Goal: Task Accomplishment & Management: Use online tool/utility

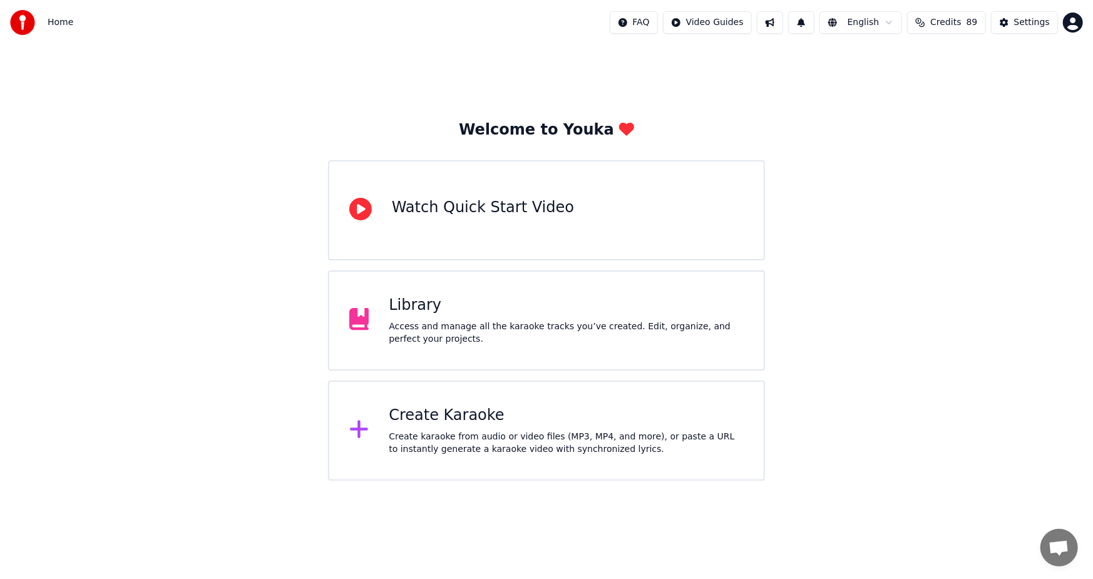
click at [549, 444] on div "Create karaoke from audio or video files (MP3, MP4, and more), or paste a URL t…" at bounding box center [566, 443] width 355 height 25
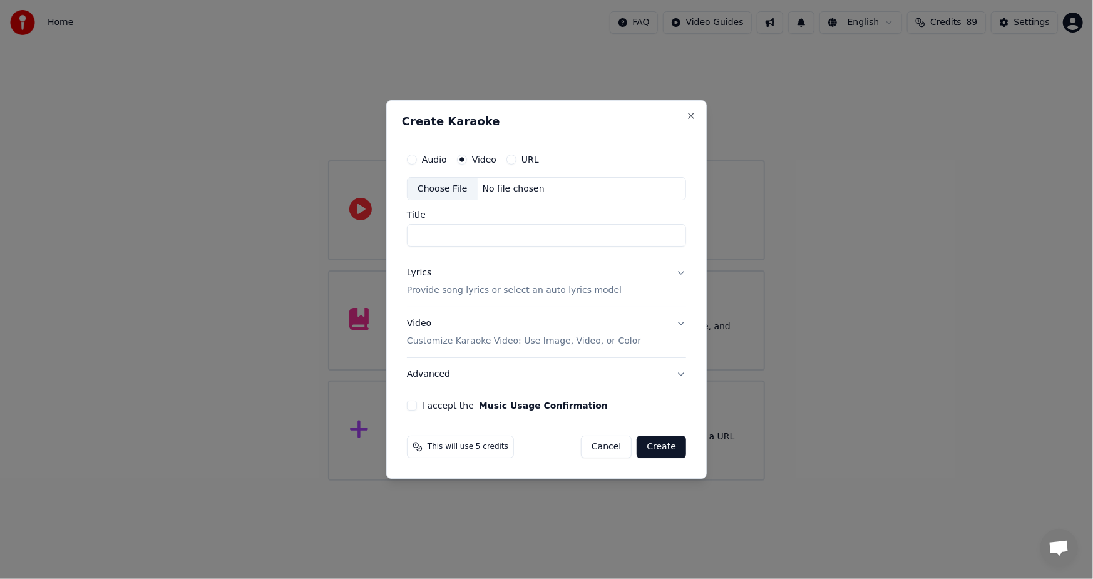
click at [444, 195] on div "Choose File" at bounding box center [443, 189] width 70 height 23
type input "**********"
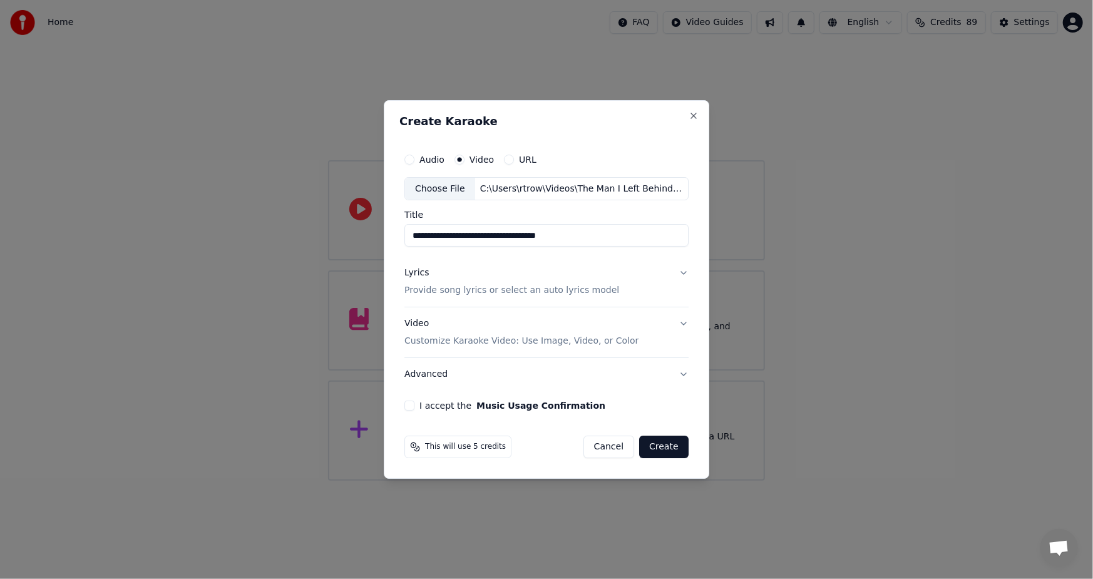
click at [429, 299] on button "Lyrics Provide song lyrics or select an auto lyrics model" at bounding box center [546, 282] width 284 height 50
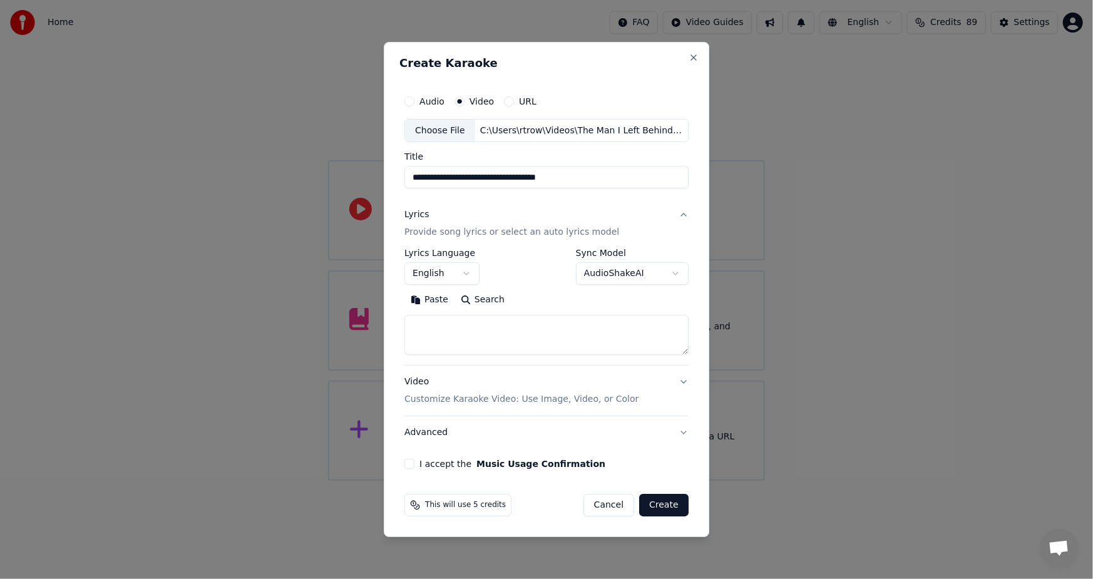
click at [465, 269] on button "English" at bounding box center [441, 274] width 75 height 23
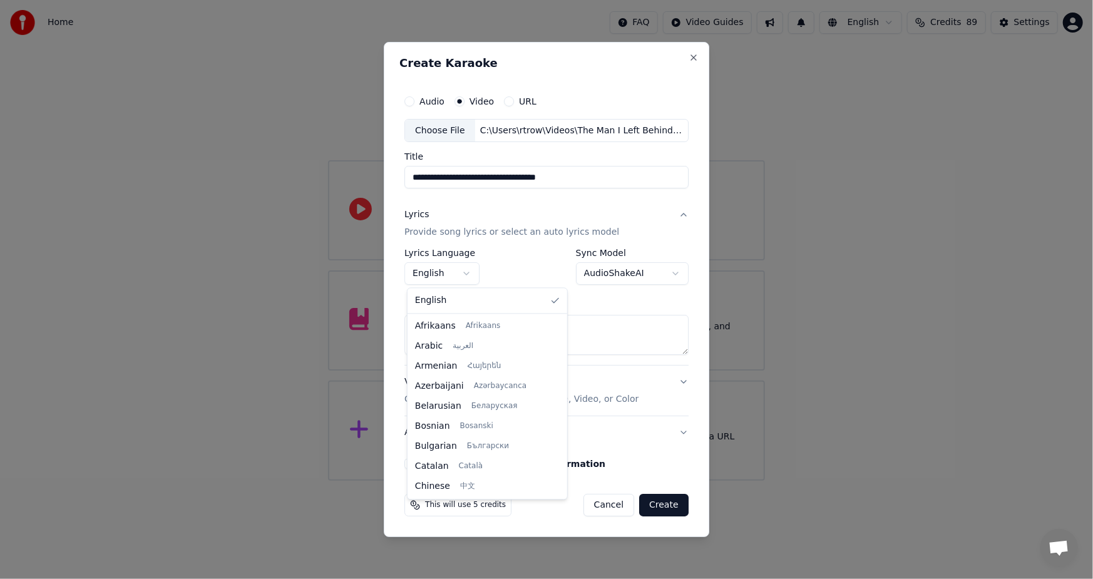
click at [466, 269] on body "**********" at bounding box center [546, 240] width 1093 height 481
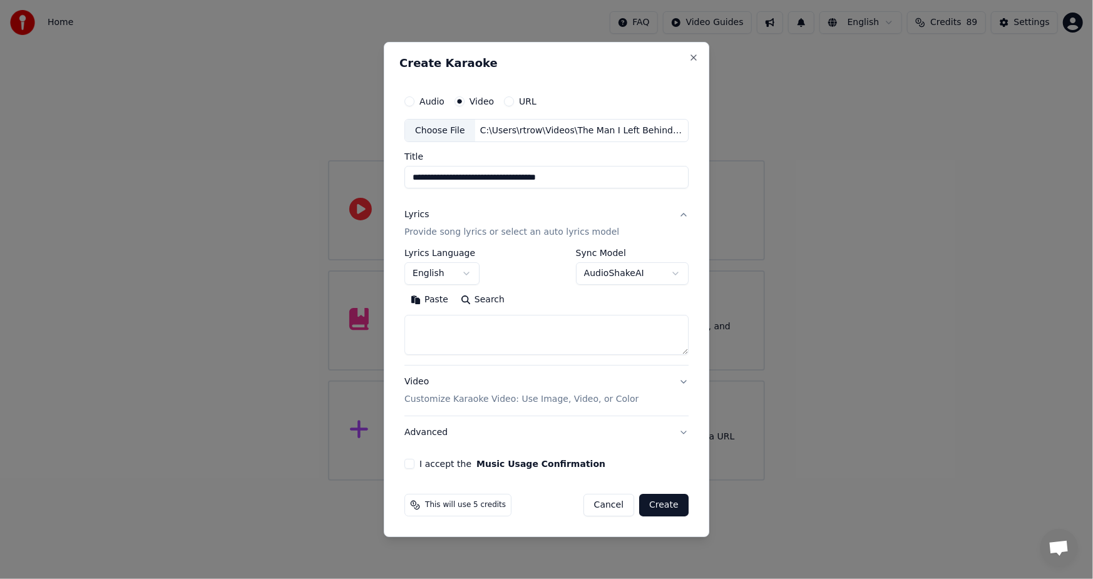
click at [414, 467] on button "I accept the Music Usage Confirmation" at bounding box center [409, 464] width 10 height 10
click at [676, 272] on body "**********" at bounding box center [546, 240] width 1093 height 481
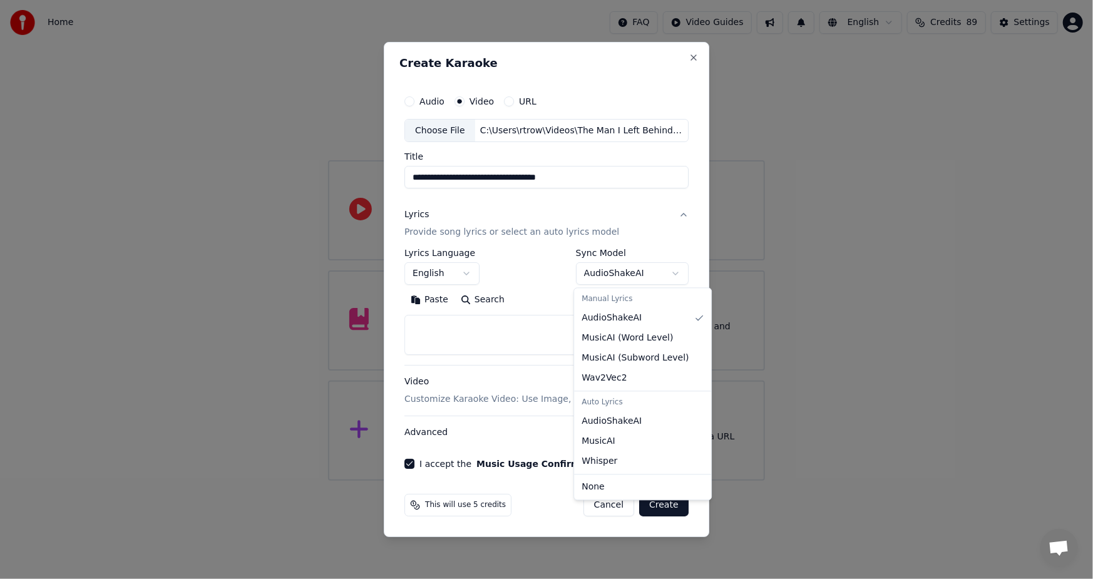
select select "**********"
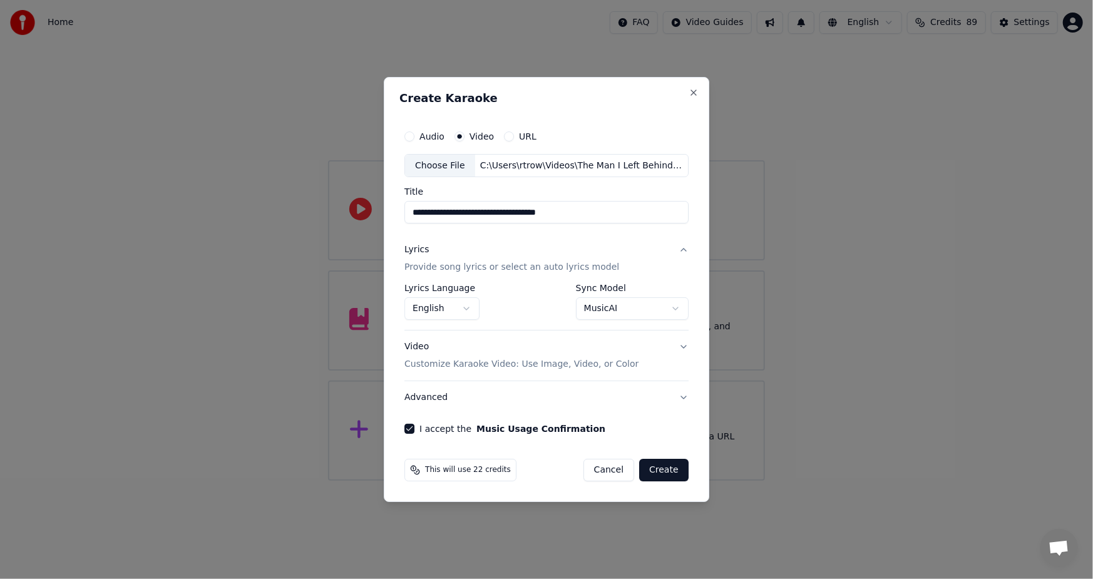
click at [658, 467] on button "Create" at bounding box center [663, 470] width 49 height 23
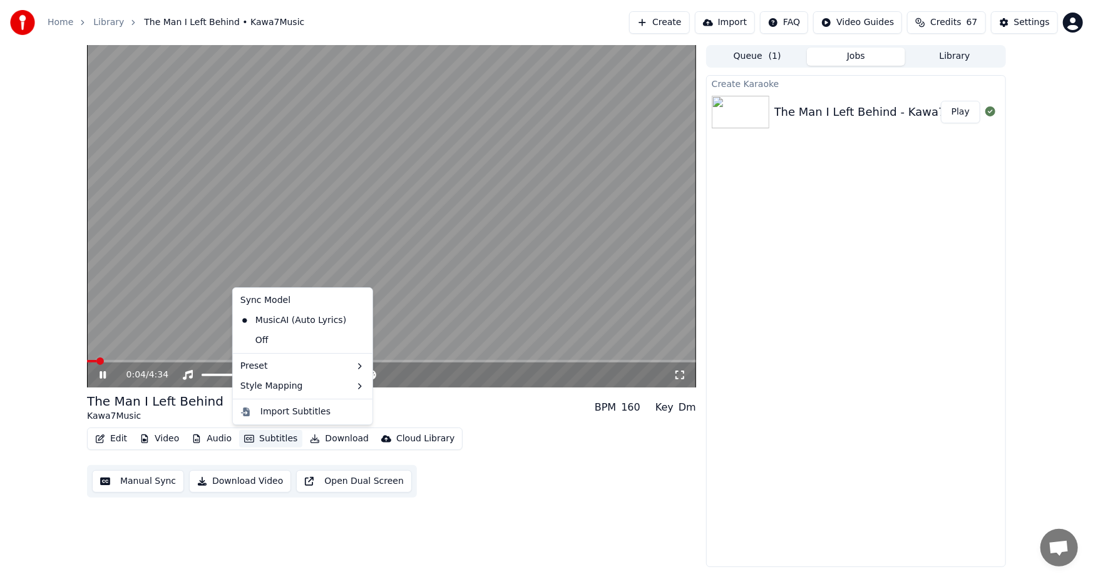
click at [267, 433] on button "Subtitles" at bounding box center [270, 439] width 63 height 18
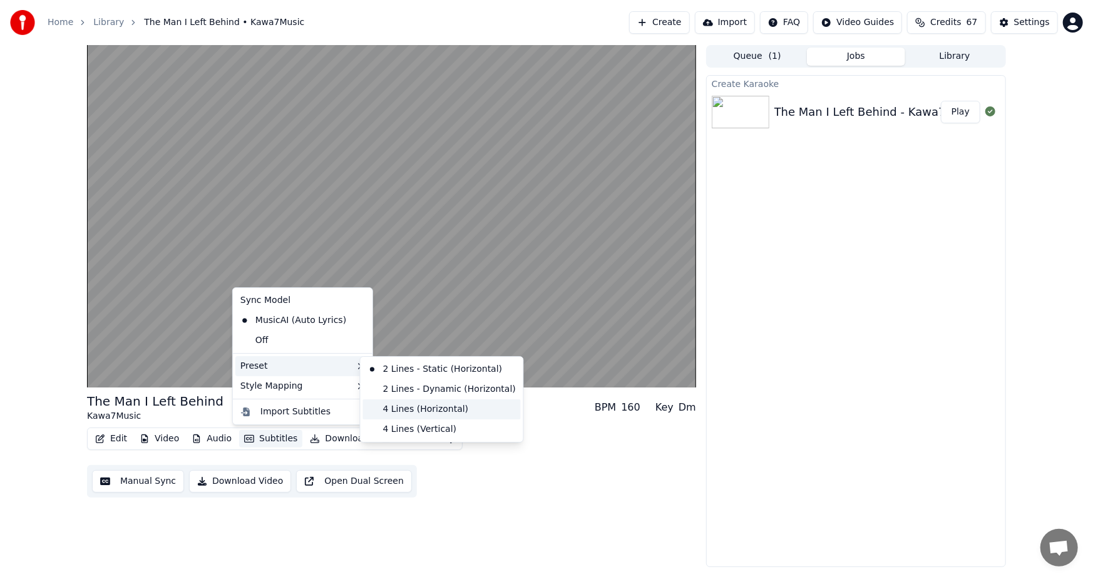
click at [393, 408] on div "4 Lines (Horizontal)" at bounding box center [442, 409] width 158 height 20
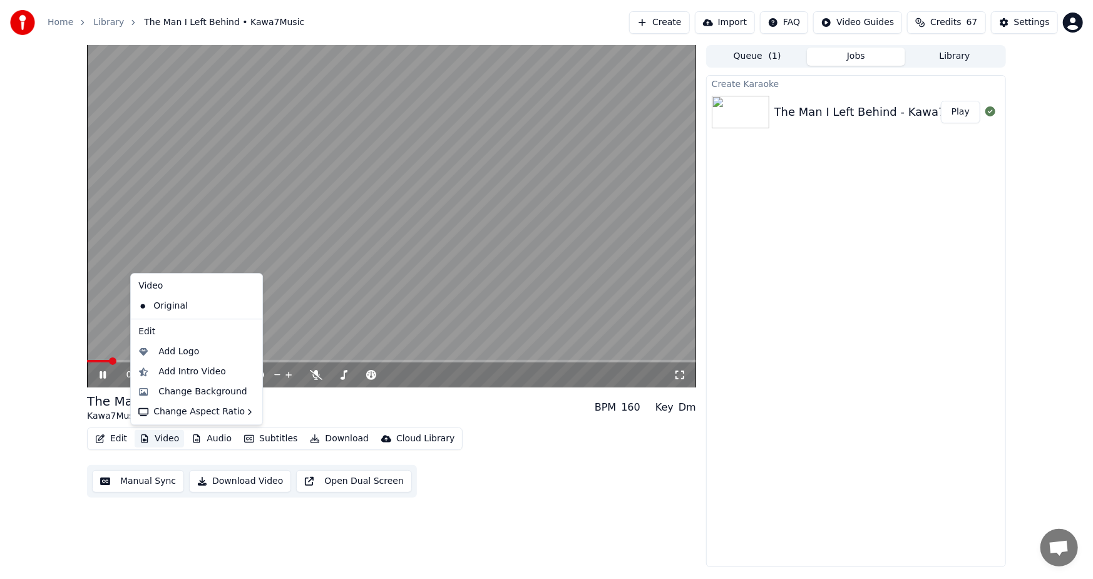
click at [161, 442] on button "Video" at bounding box center [159, 439] width 49 height 18
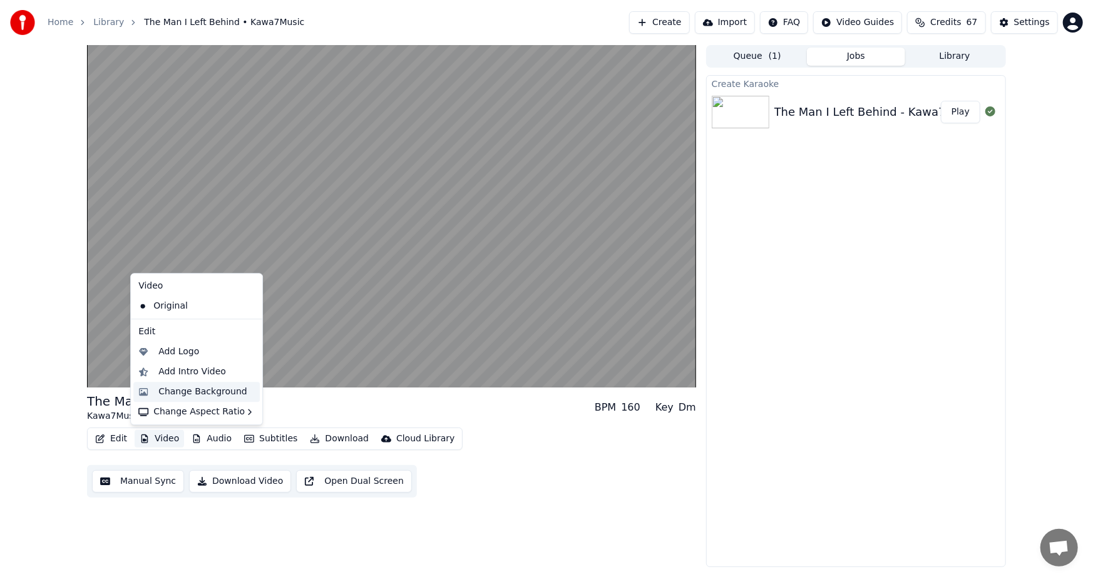
click at [183, 388] on div "Change Background" at bounding box center [202, 392] width 89 height 13
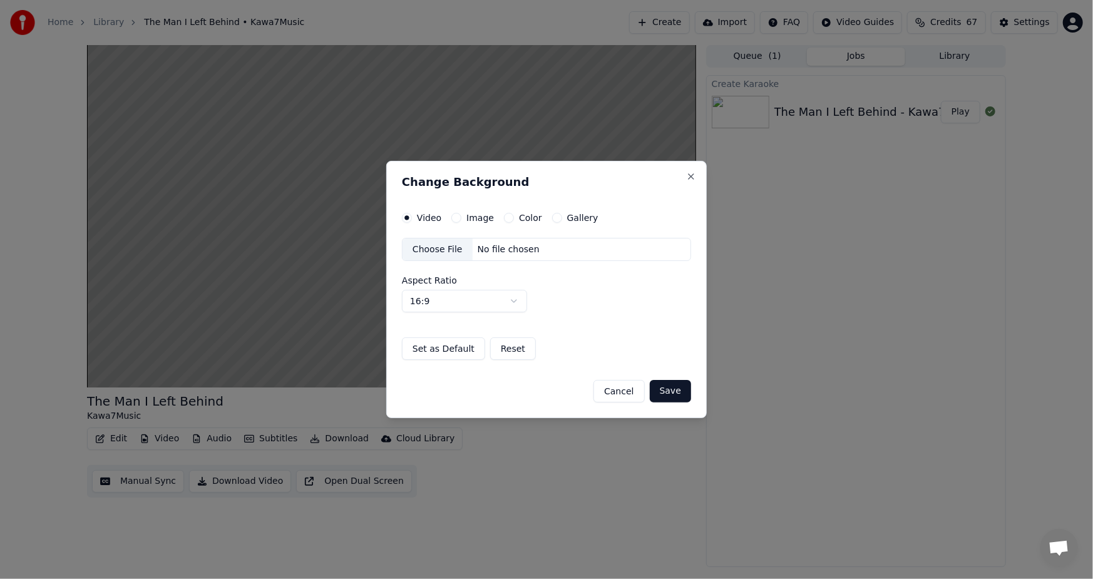
click at [481, 219] on label "Image" at bounding box center [480, 217] width 28 height 9
click at [461, 219] on button "Image" at bounding box center [456, 218] width 10 height 10
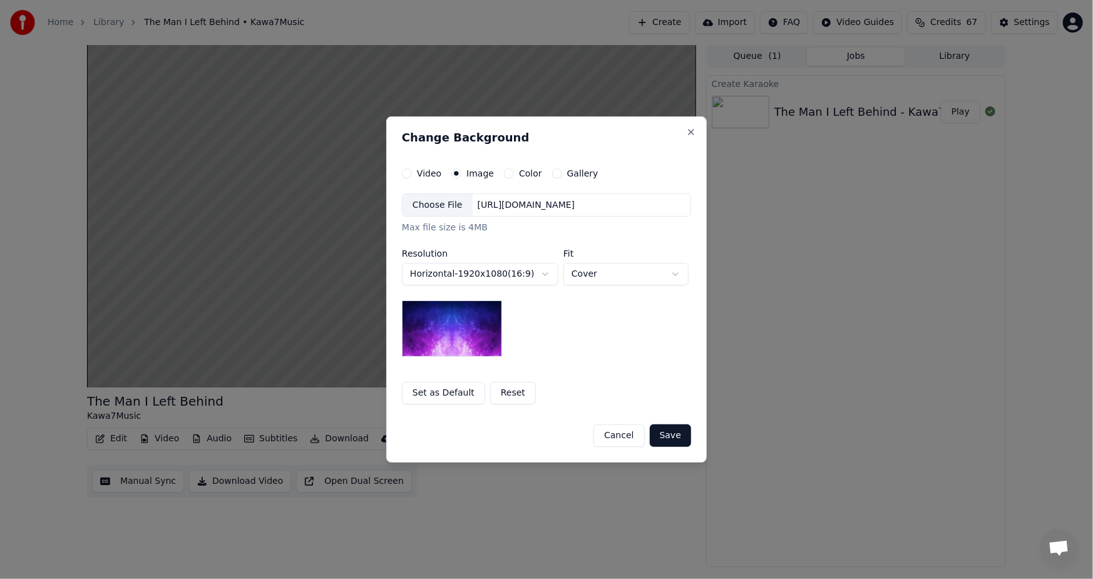
click at [444, 205] on div "Choose File" at bounding box center [438, 205] width 70 height 23
click at [671, 441] on button "Save" at bounding box center [670, 435] width 41 height 23
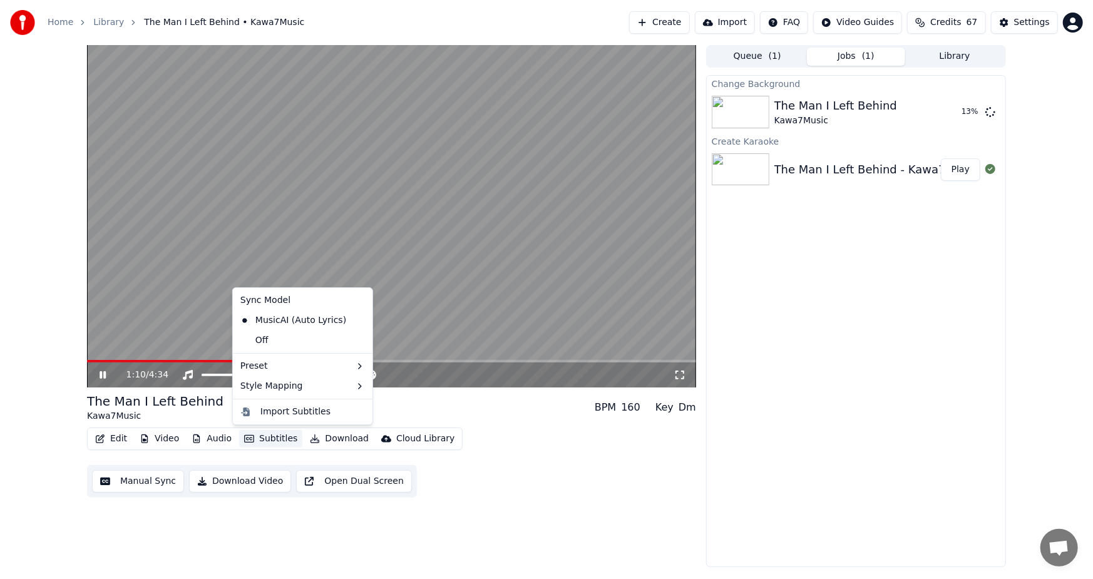
click at [272, 441] on button "Subtitles" at bounding box center [270, 439] width 63 height 18
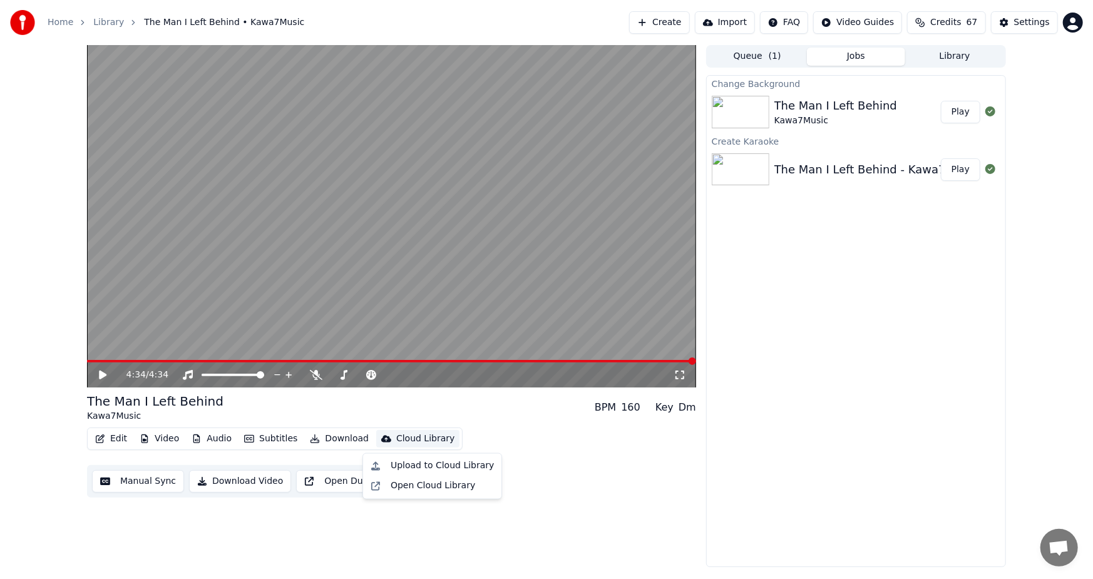
click at [957, 111] on button "Play" at bounding box center [960, 112] width 39 height 23
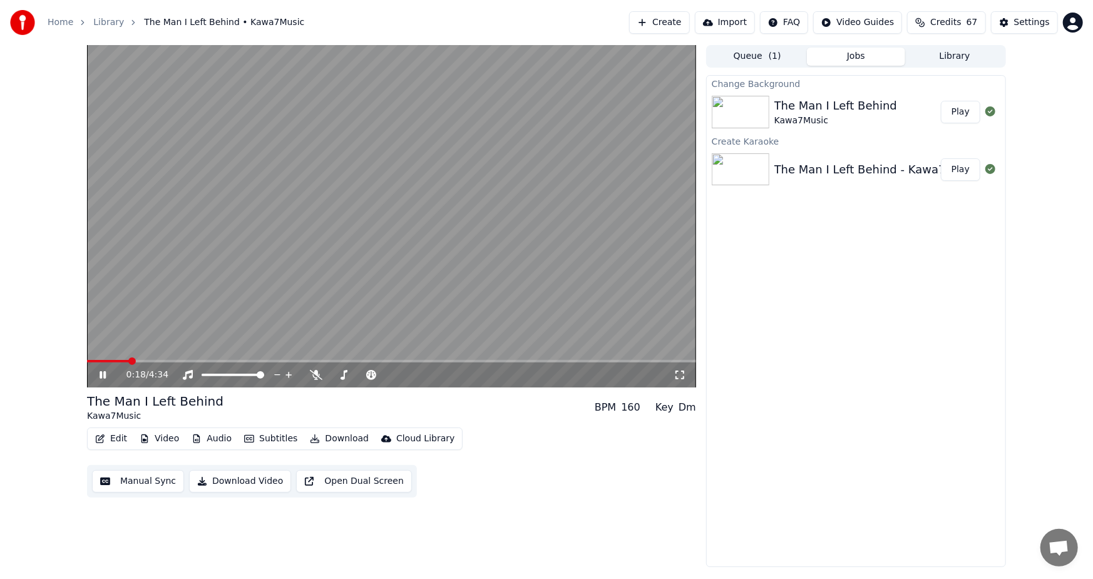
click at [95, 373] on div "0:18 / 4:34" at bounding box center [391, 375] width 599 height 13
click at [98, 373] on icon at bounding box center [111, 375] width 29 height 10
click at [233, 479] on button "Download Video" at bounding box center [240, 481] width 102 height 23
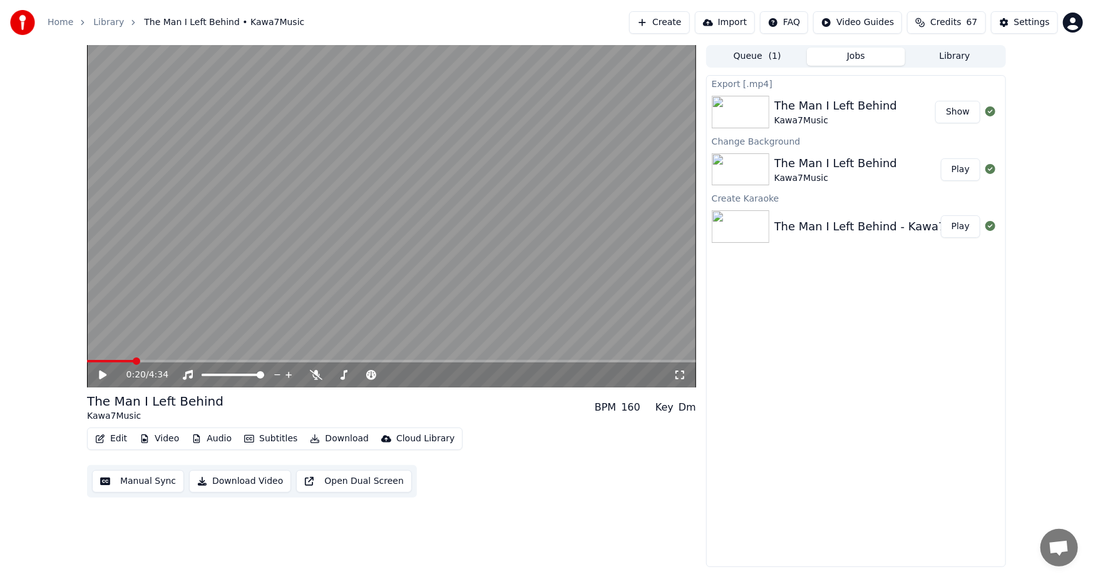
click at [955, 111] on button "Show" at bounding box center [957, 112] width 45 height 23
